Goal: Task Accomplishment & Management: Complete application form

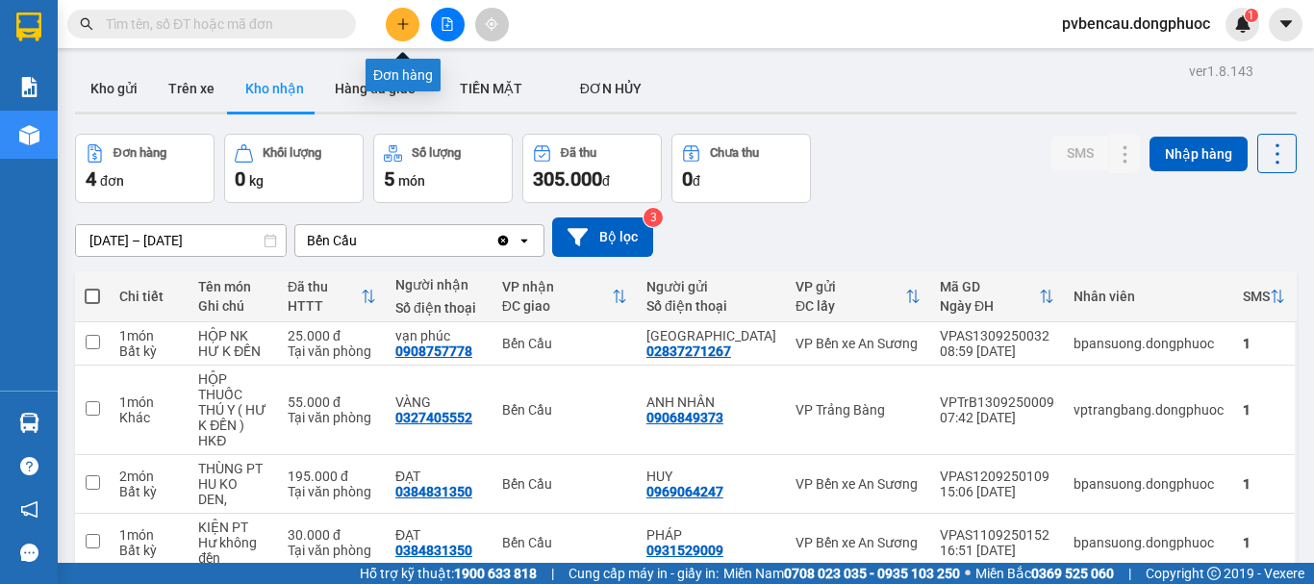
click at [407, 29] on icon "plus" at bounding box center [402, 23] width 13 height 13
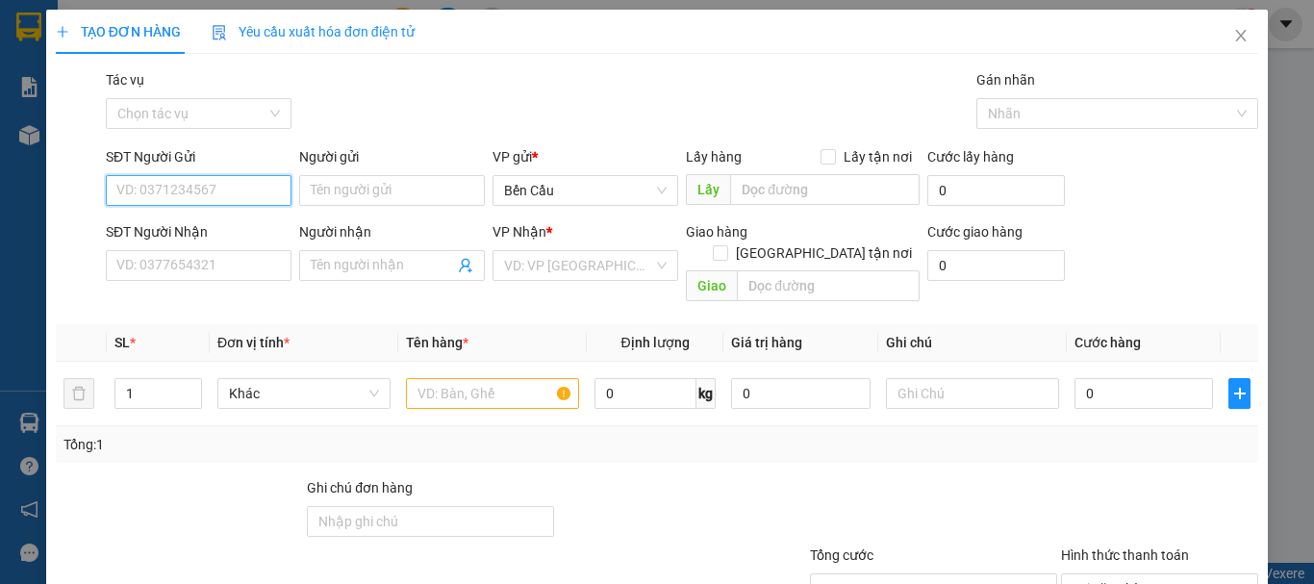
click at [197, 192] on input "SĐT Người Gửi" at bounding box center [199, 190] width 186 height 31
click at [218, 224] on div "0988937912 - [PERSON_NAME]" at bounding box center [210, 228] width 189 height 21
type input "0988937912"
type input "[PERSON_NAME]"
type input "0397806559"
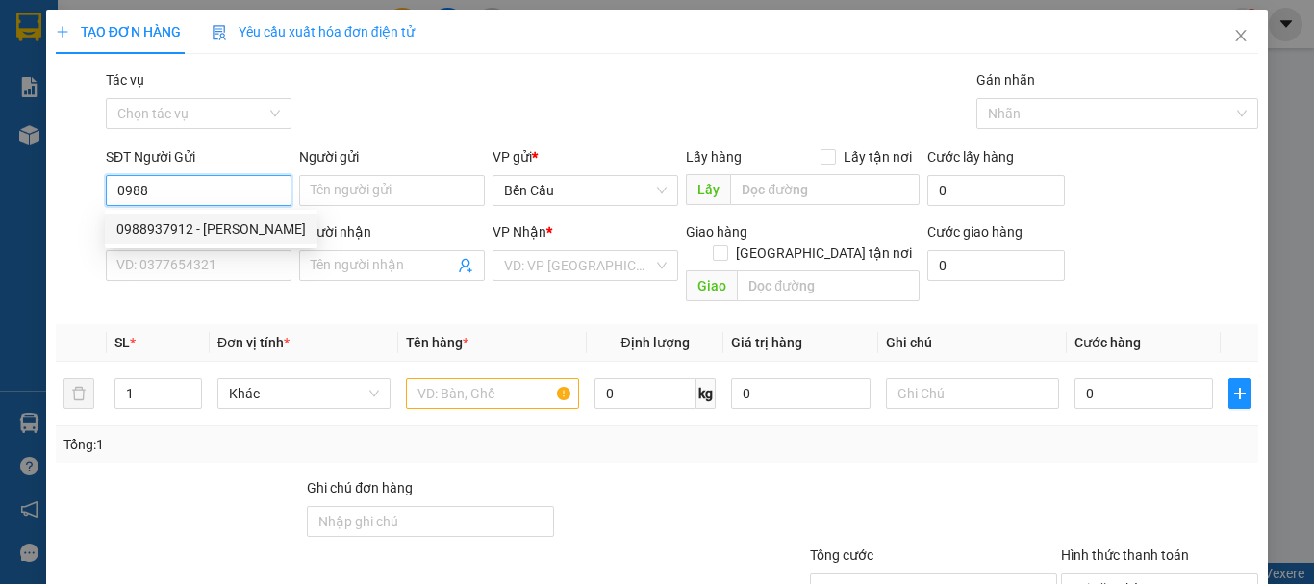
type input "LABO HƯNG THỊNH PHÁT"
type input "Kdb"
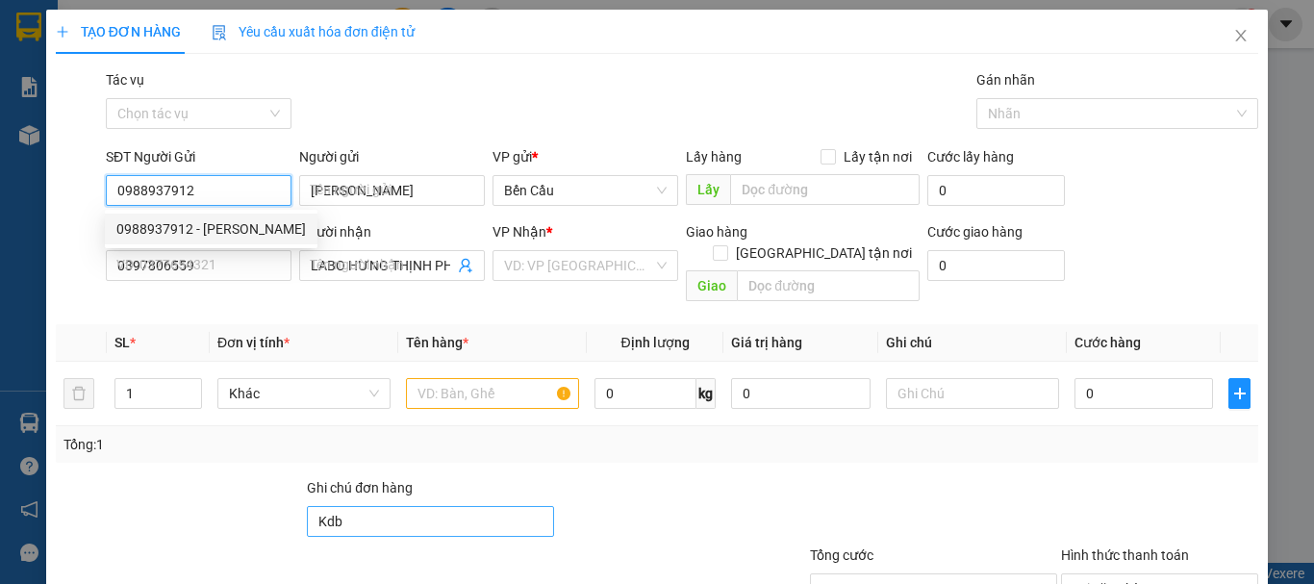
type input "20.000"
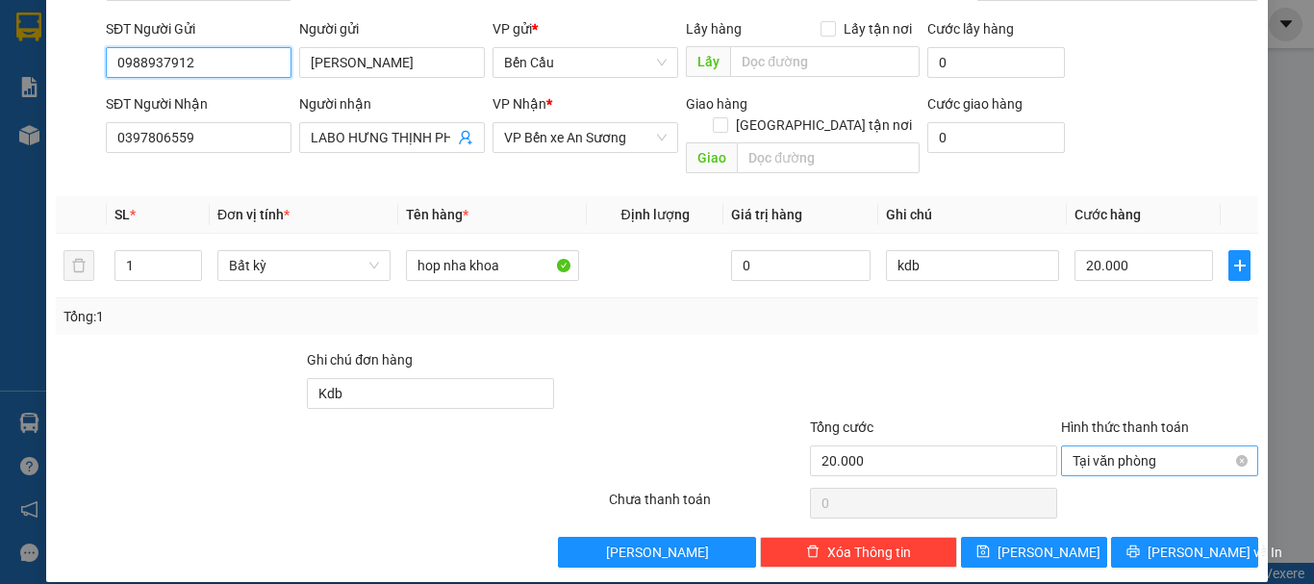
scroll to position [32, 0]
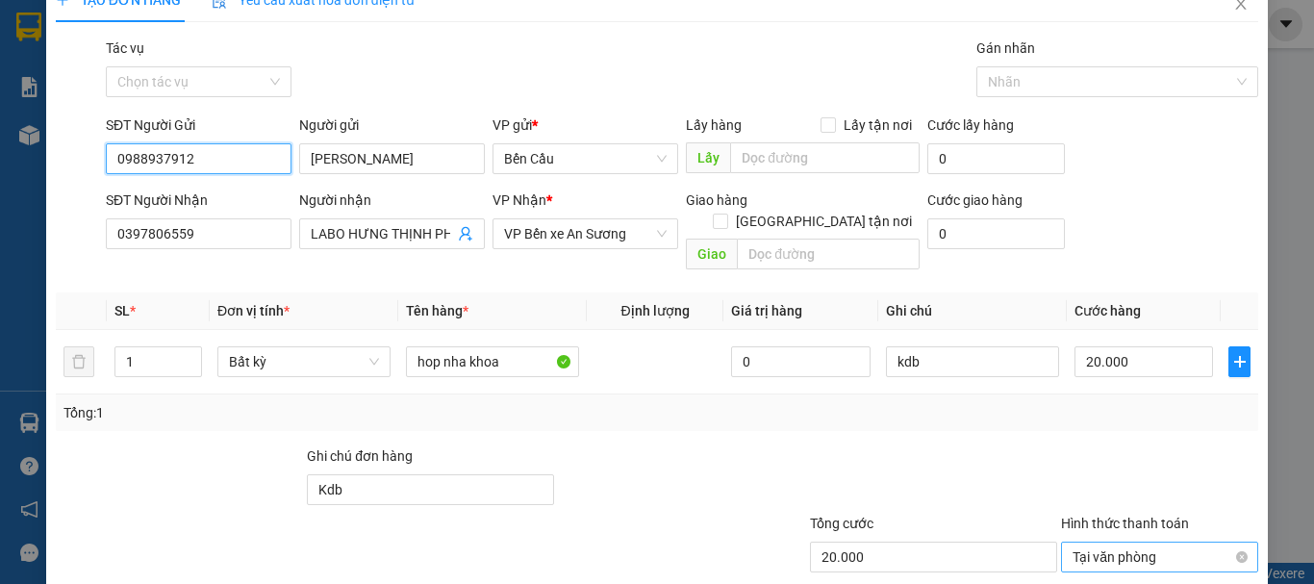
click at [1175, 542] on span "Tại văn phòng" at bounding box center [1159, 556] width 174 height 29
type input "0988937912"
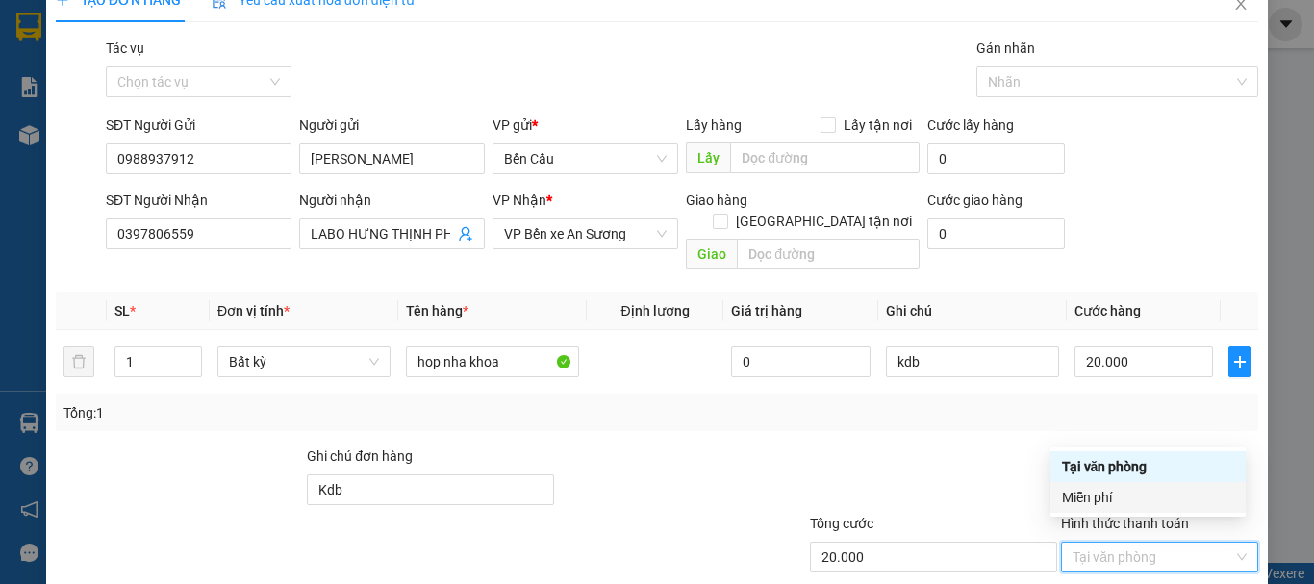
click at [937, 457] on div at bounding box center [933, 478] width 251 height 67
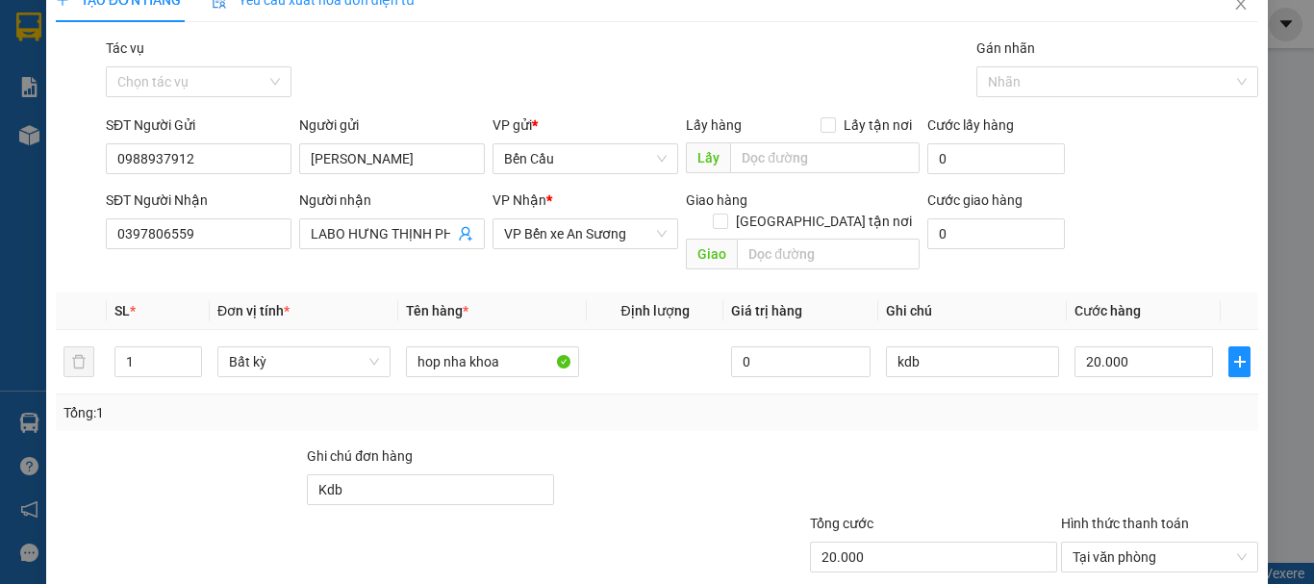
scroll to position [128, 0]
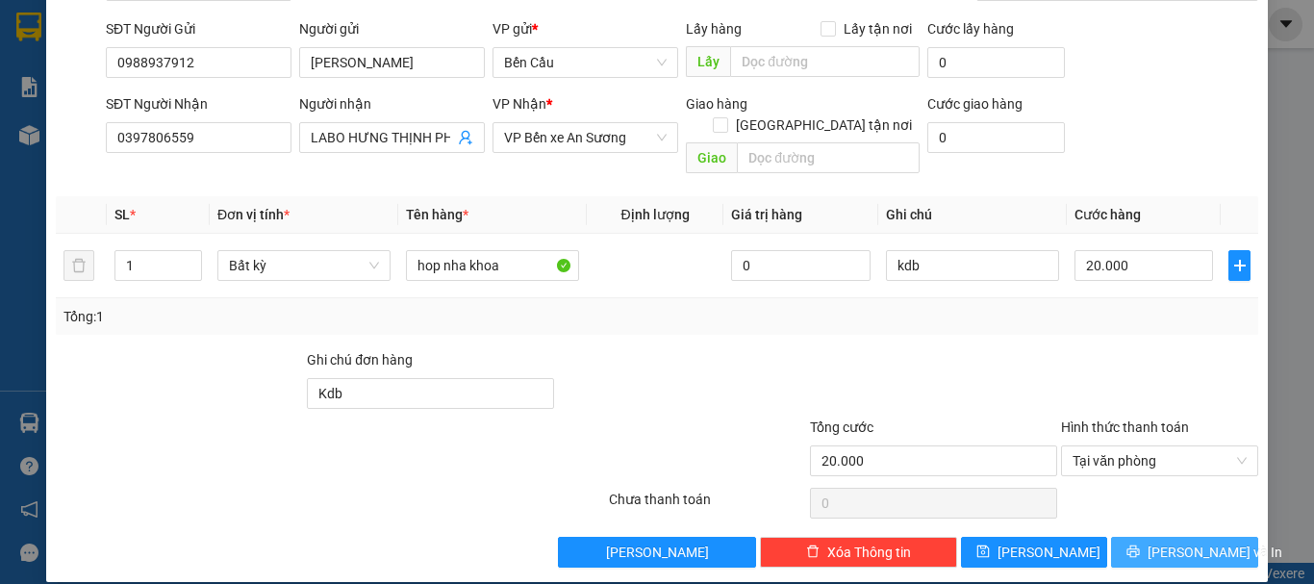
click at [1168, 541] on span "[PERSON_NAME] và In" at bounding box center [1214, 551] width 135 height 21
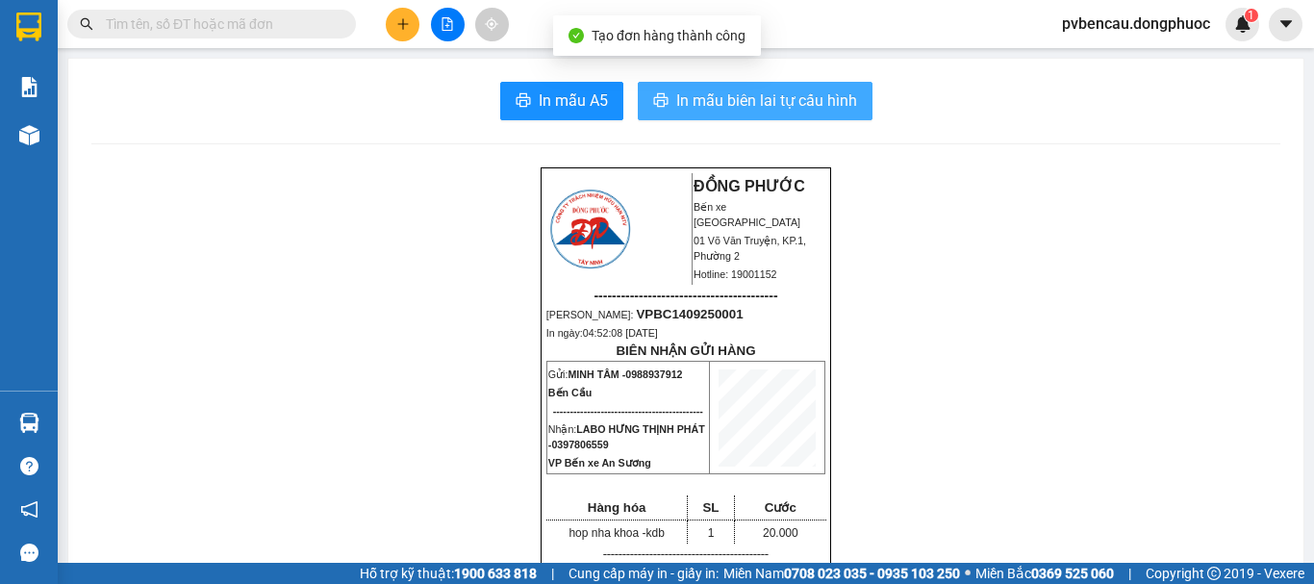
click at [744, 97] on span "In mẫu biên lai tự cấu hình" at bounding box center [766, 100] width 181 height 24
